Goal: Find specific page/section: Find specific page/section

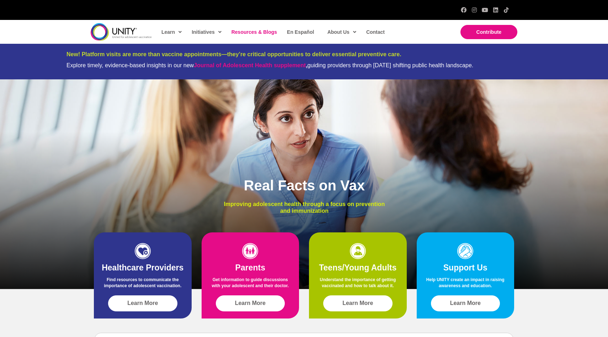
click at [261, 32] on span "Resources & Blogs" at bounding box center [255, 32] width 46 height 6
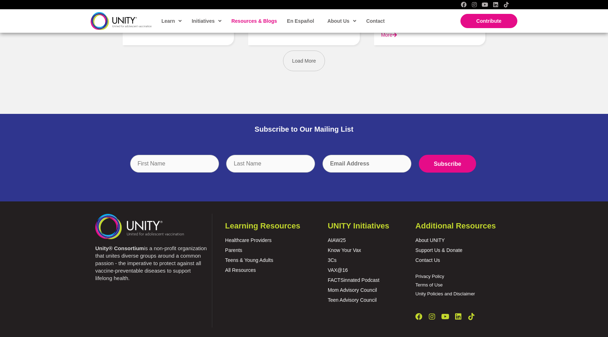
scroll to position [1171, 0]
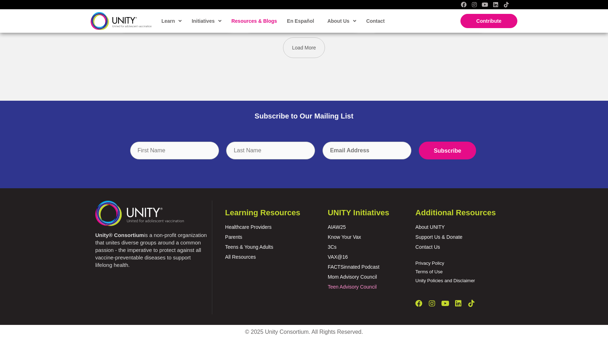
click at [357, 288] on link "Teen Advisory Council" at bounding box center [352, 287] width 49 height 6
